Goal: Information Seeking & Learning: Learn about a topic

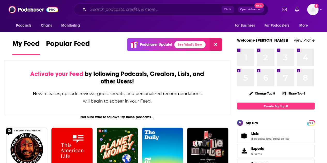
click at [140, 11] on input "Search podcasts, credits, & more..." at bounding box center [154, 9] width 133 height 8
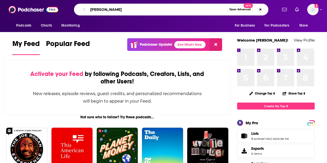
type input "[PERSON_NAME]"
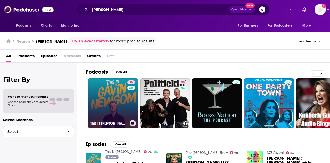
click at [118, 91] on link "76 This is [PERSON_NAME]" at bounding box center [113, 103] width 50 height 50
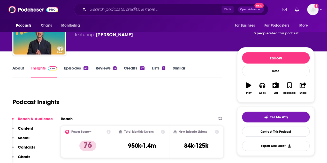
scroll to position [26, 0]
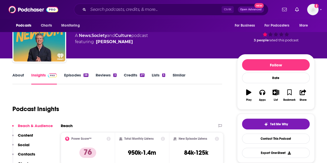
click at [68, 75] on link "Episodes 38" at bounding box center [76, 79] width 24 height 12
